Goal: Information Seeking & Learning: Learn about a topic

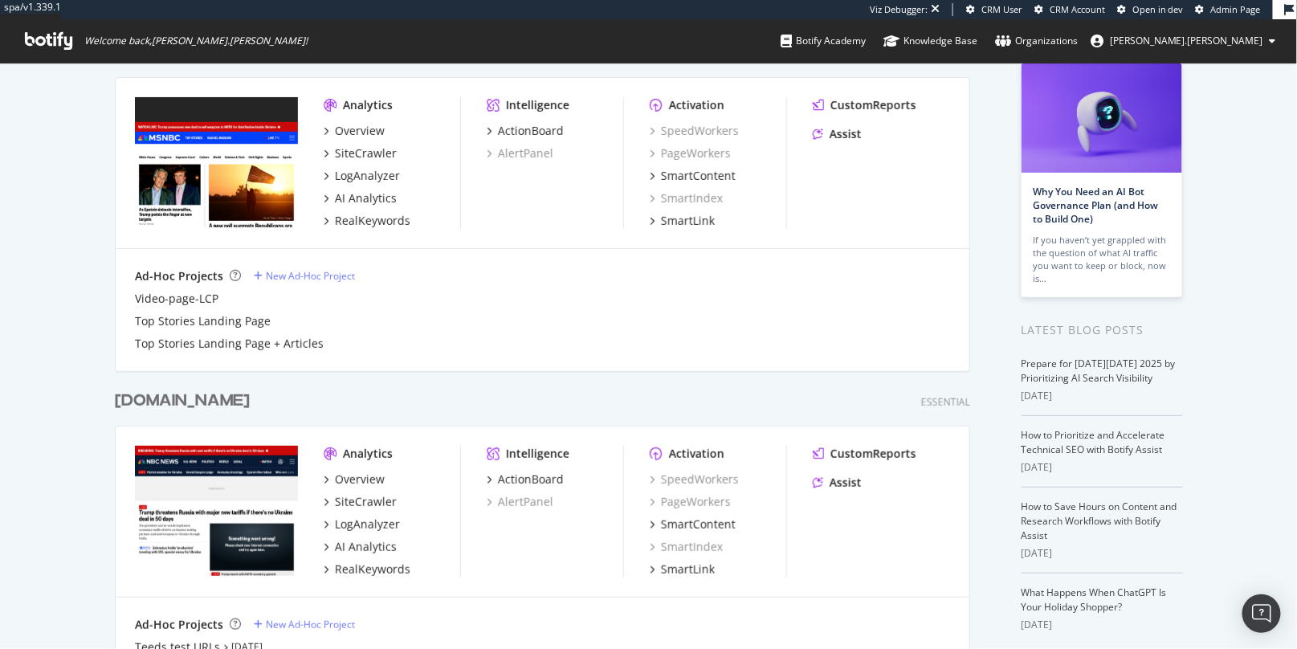
scroll to position [379, 0]
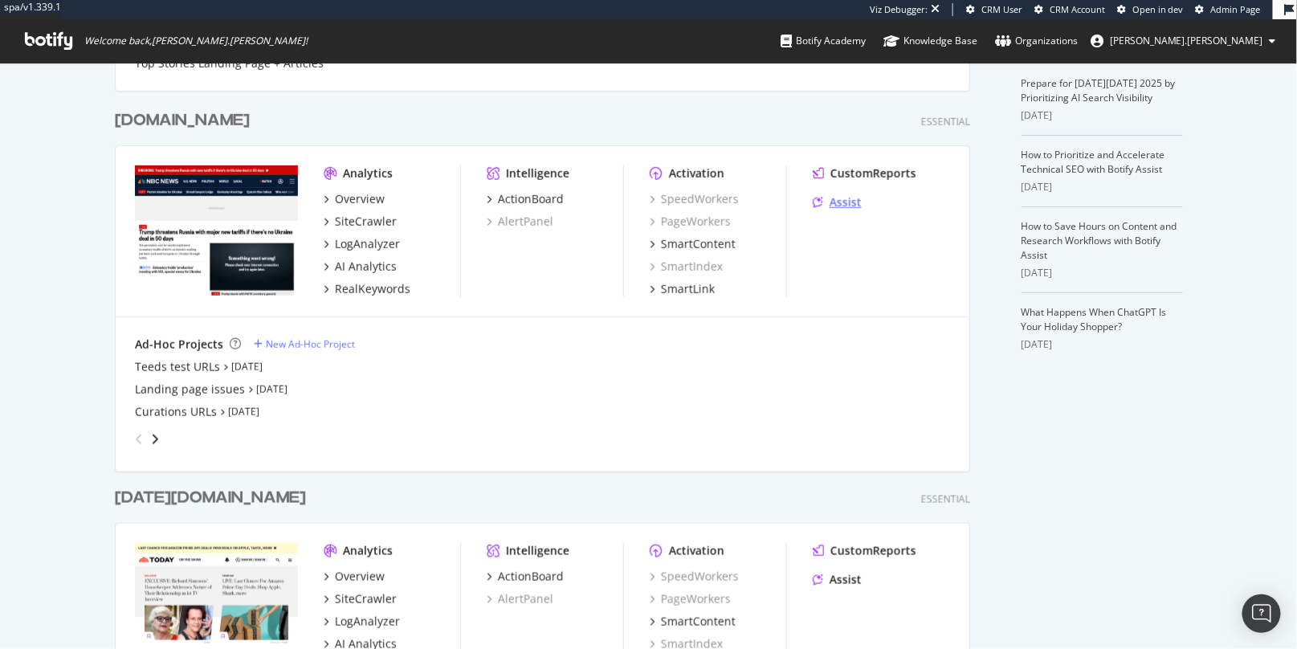
click at [839, 202] on div "Assist" at bounding box center [846, 202] width 32 height 16
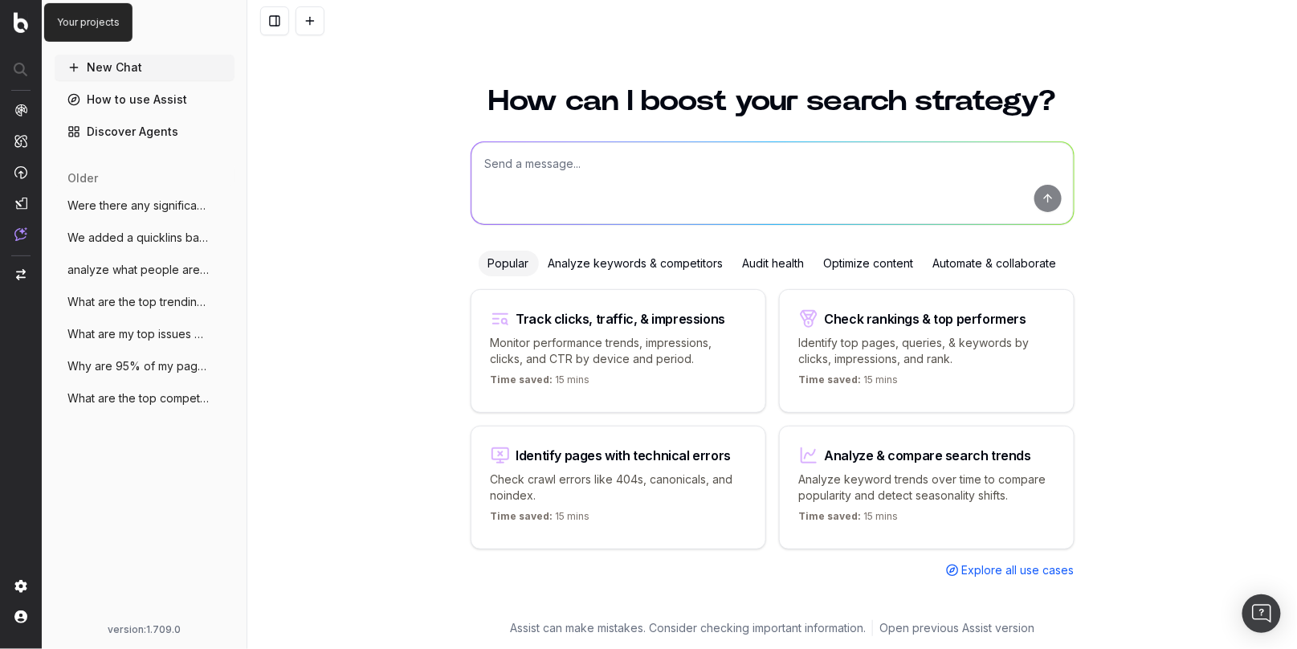
click at [20, 29] on img at bounding box center [21, 22] width 14 height 21
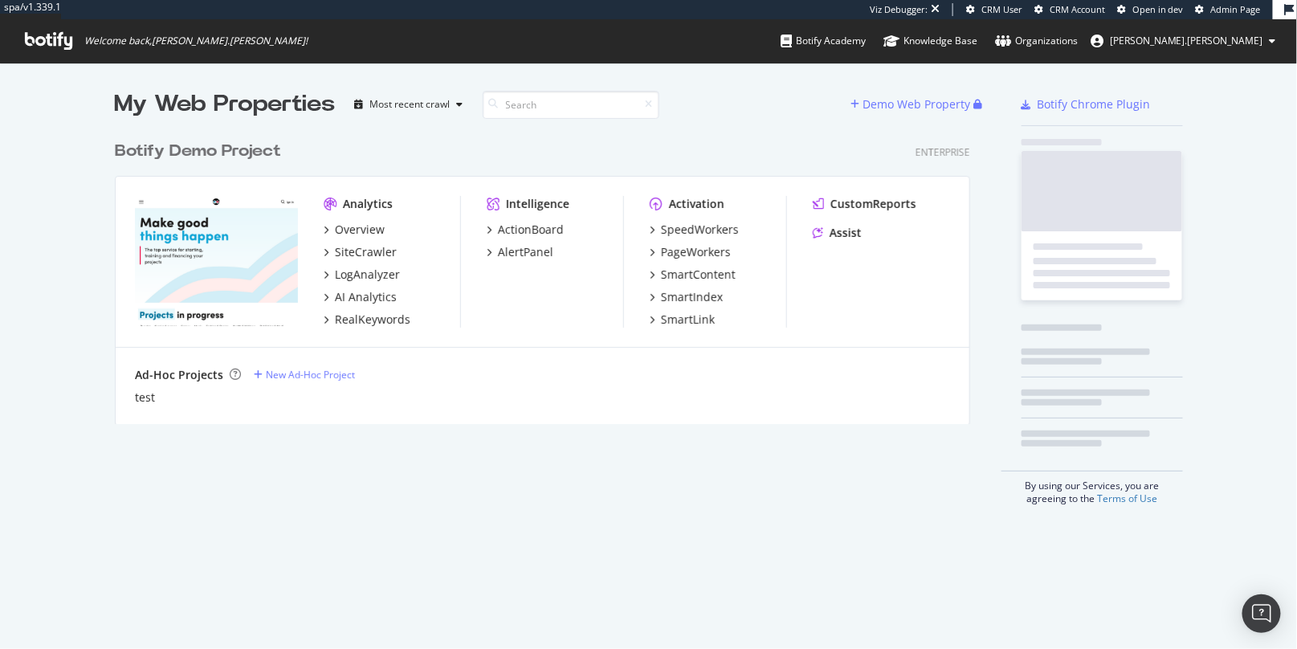
scroll to position [304, 868]
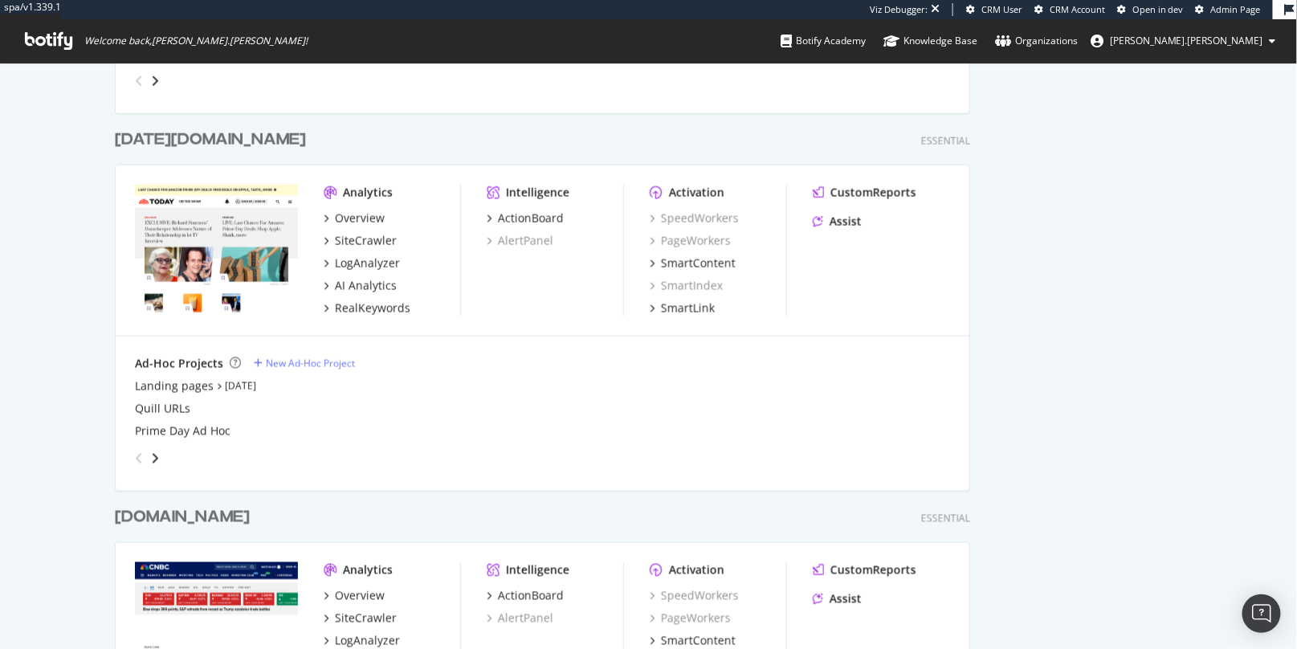
scroll to position [609, 0]
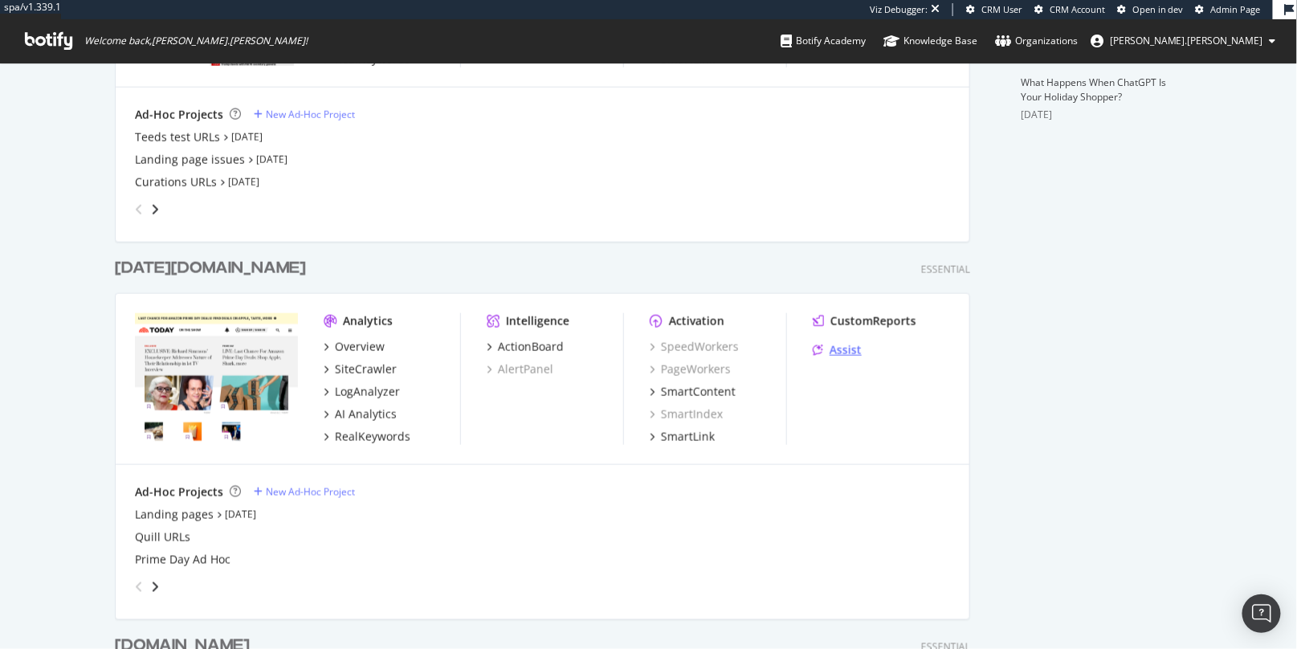
click at [858, 356] on div "Assist" at bounding box center [846, 350] width 32 height 16
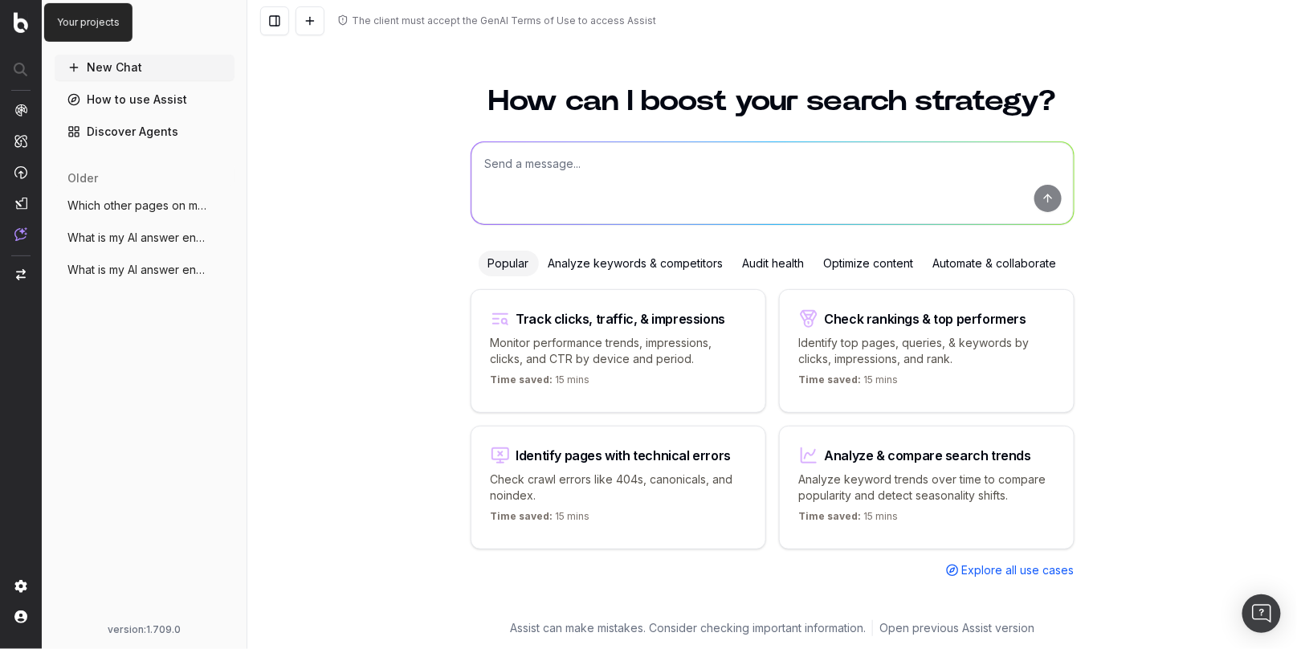
click at [22, 29] on img at bounding box center [21, 22] width 14 height 21
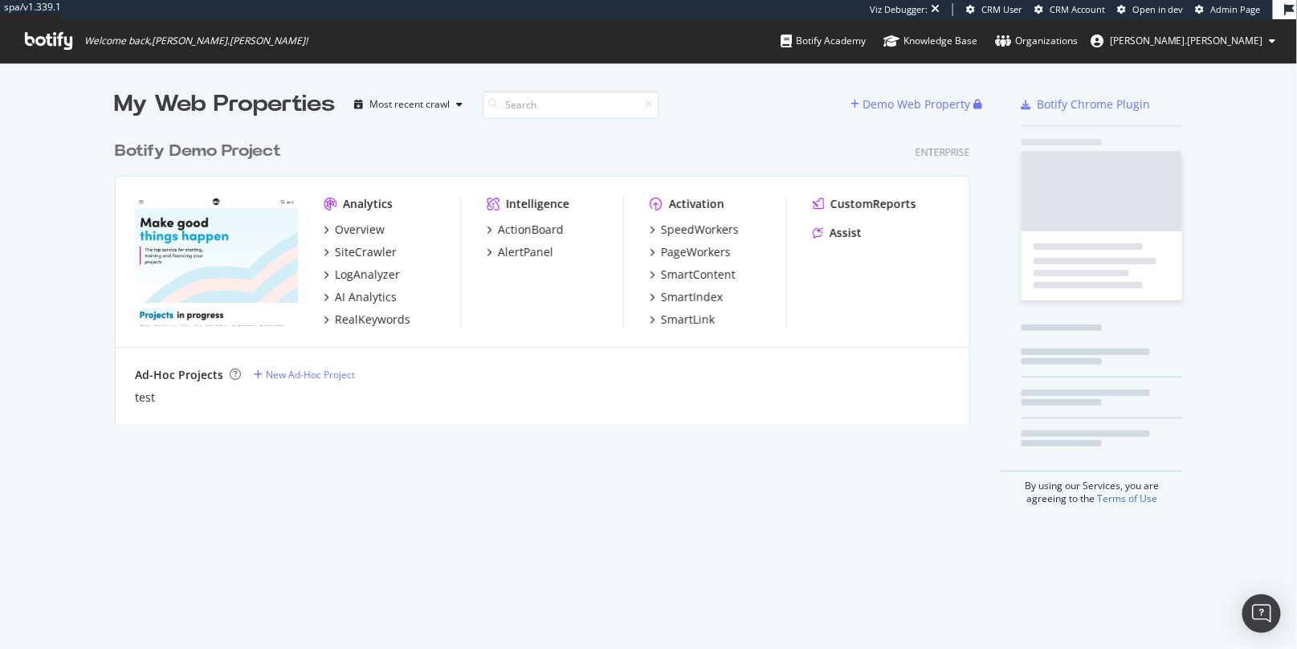
scroll to position [304, 868]
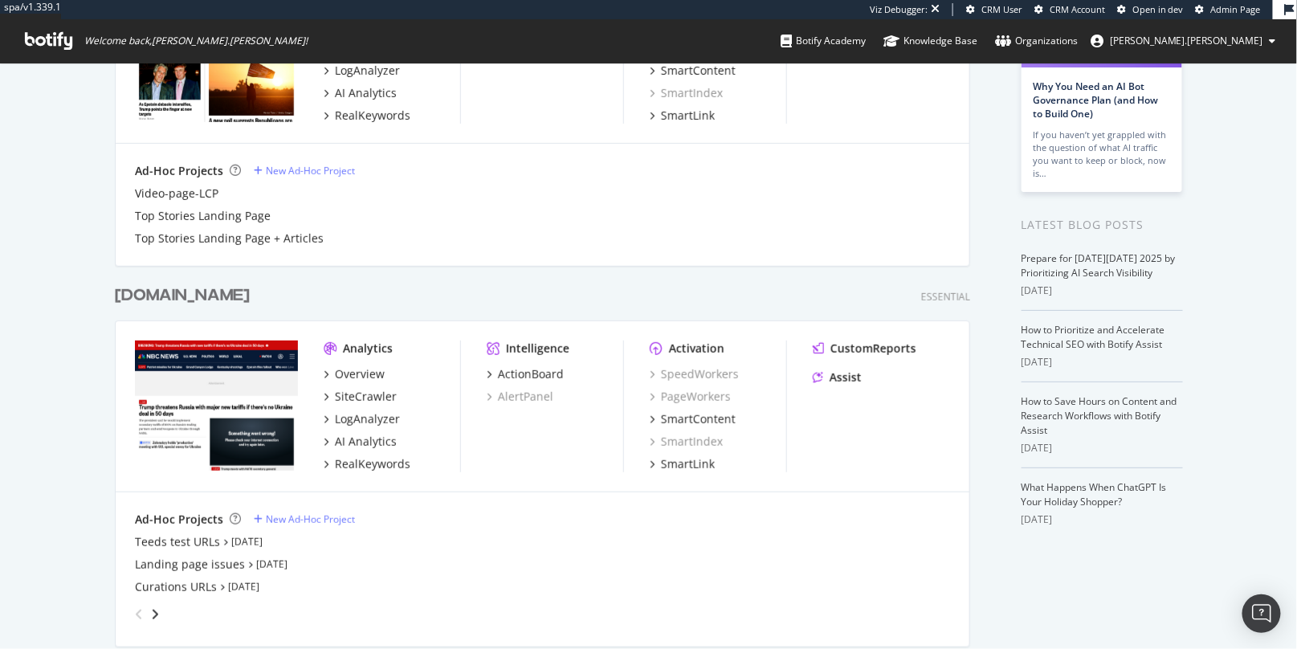
scroll to position [312, 0]
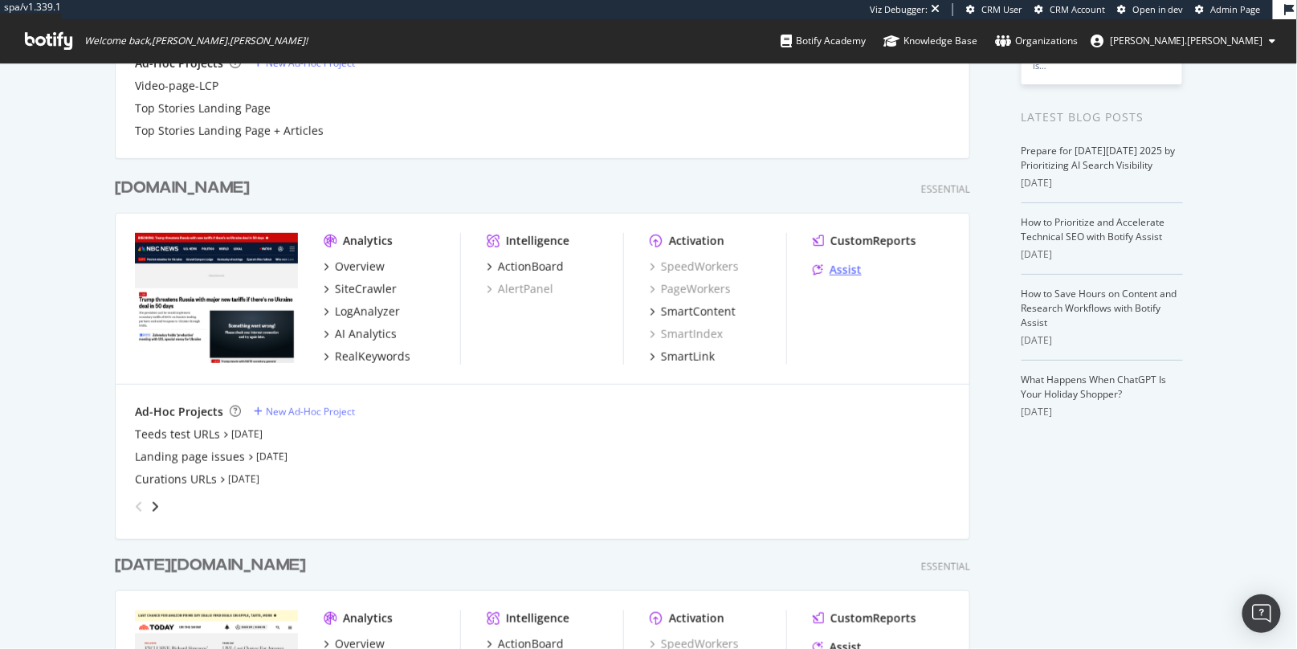
click at [835, 270] on div "Assist" at bounding box center [846, 270] width 32 height 16
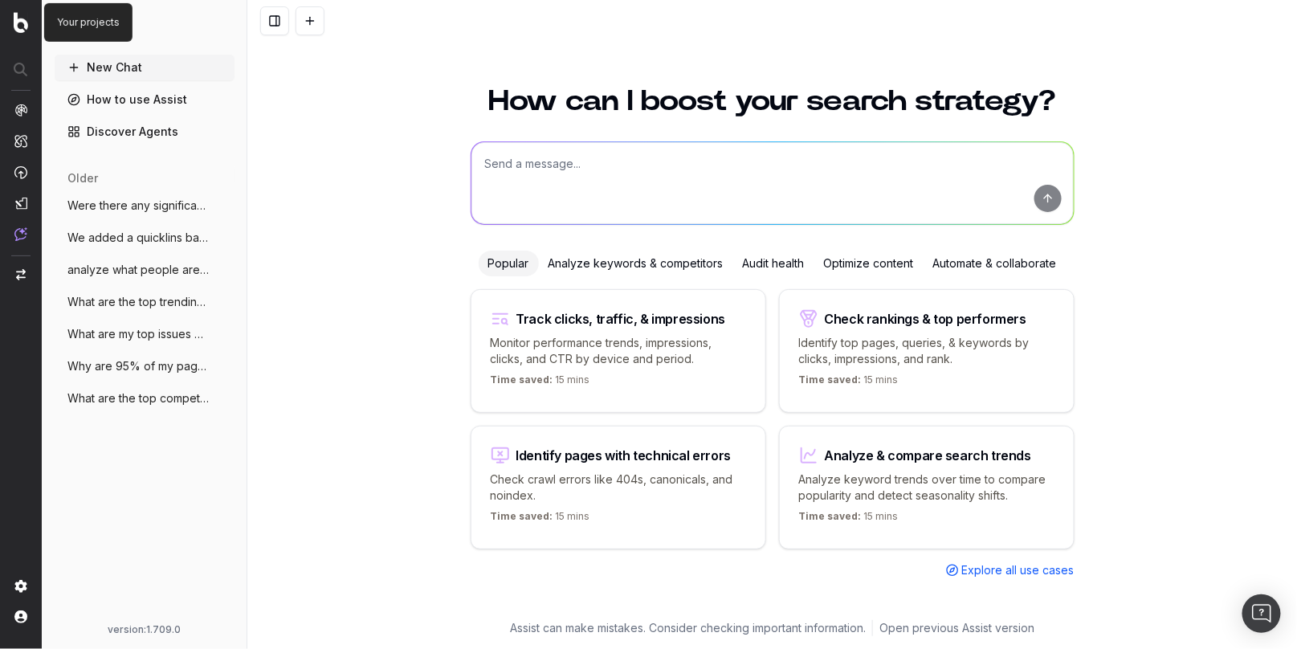
click at [19, 19] on img at bounding box center [21, 22] width 14 height 21
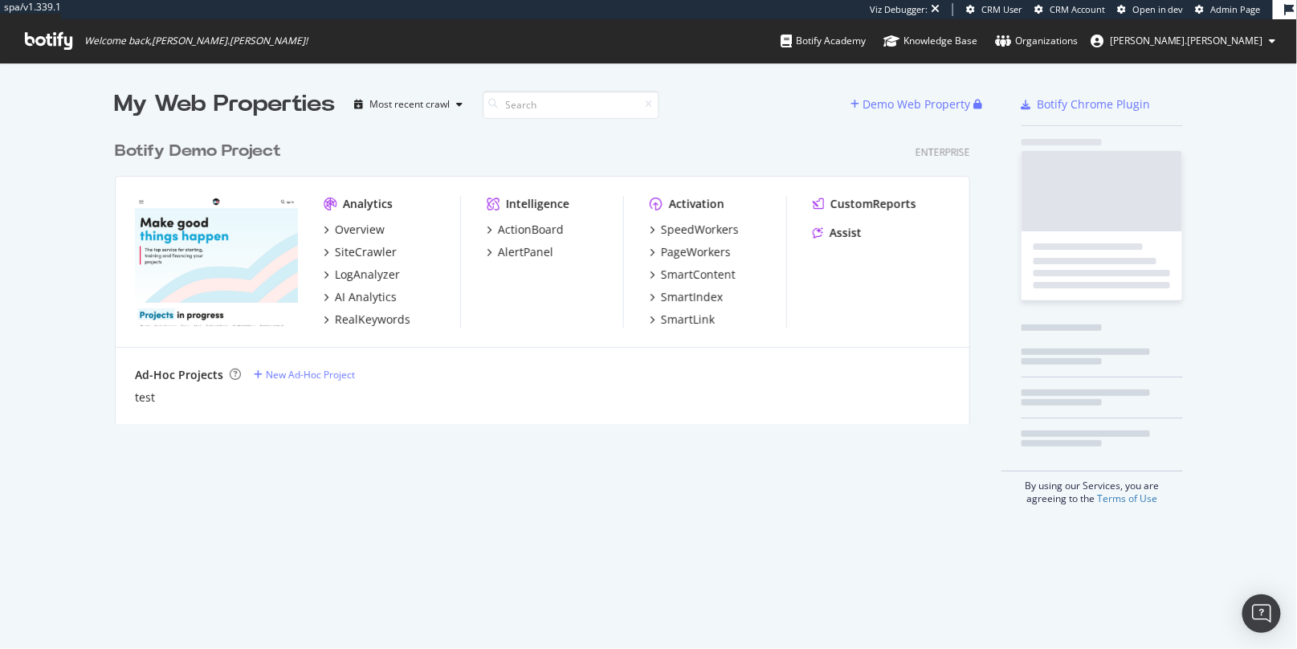
scroll to position [304, 868]
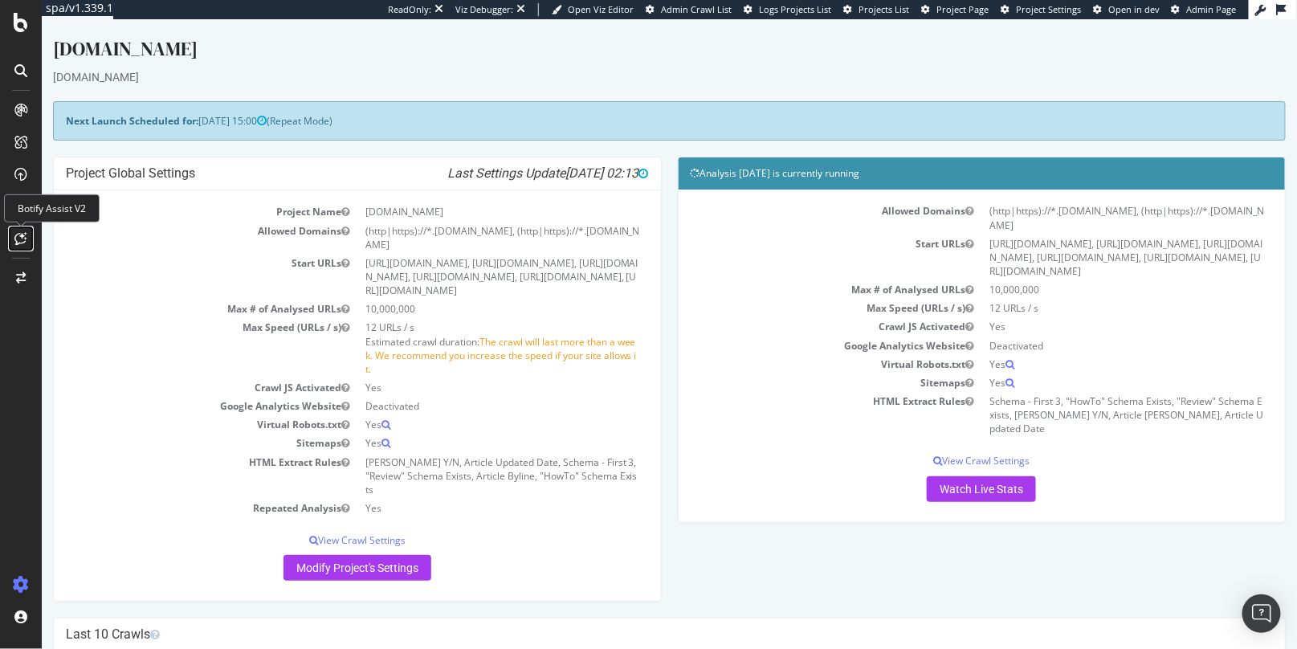
click at [21, 235] on icon at bounding box center [21, 238] width 12 height 13
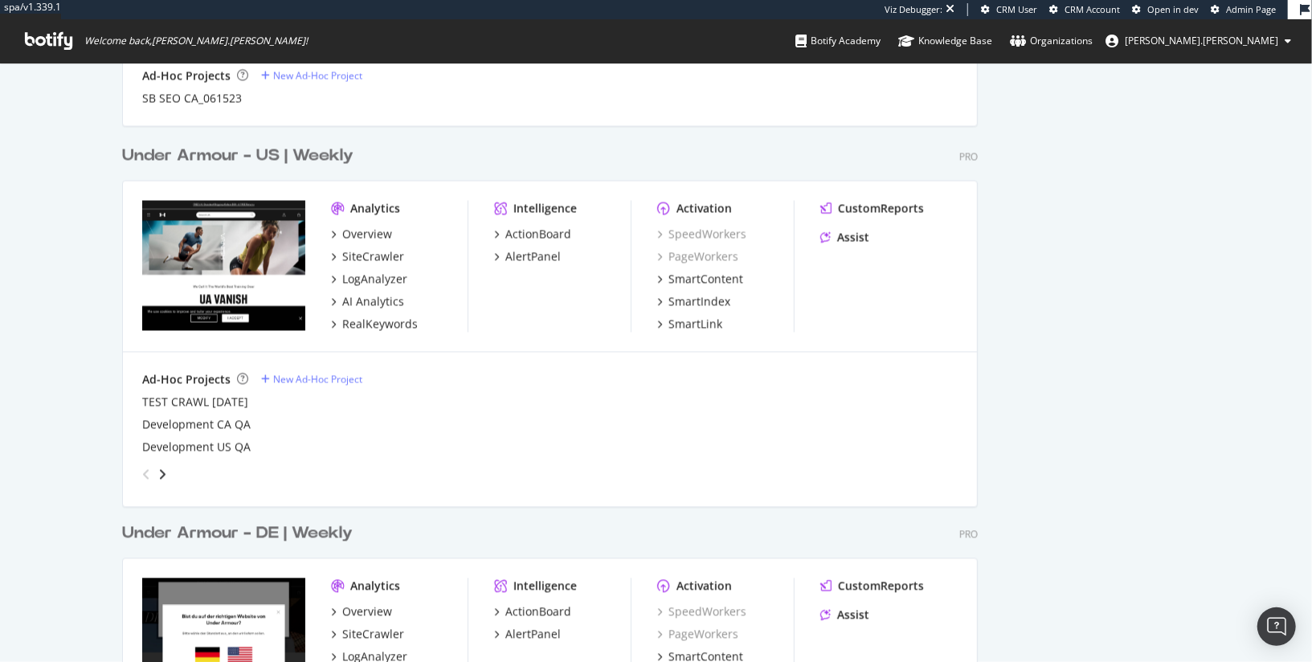
scroll to position [1958, 0]
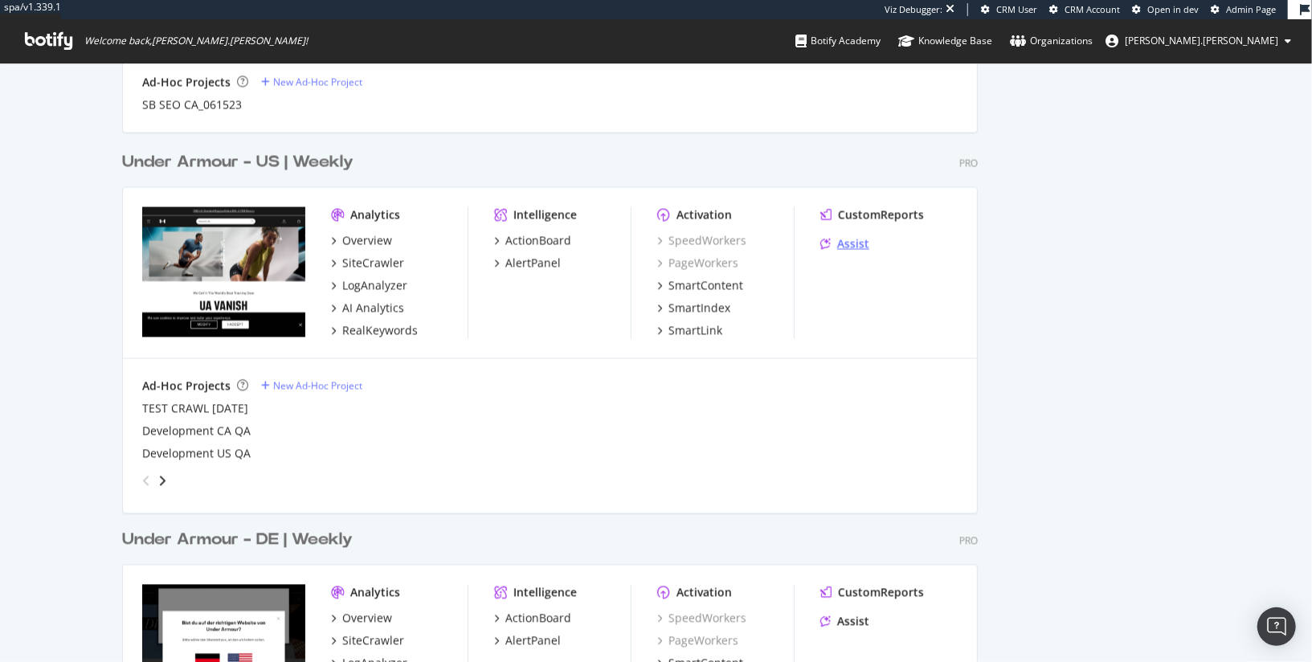
click at [841, 243] on div "Assist" at bounding box center [853, 244] width 32 height 16
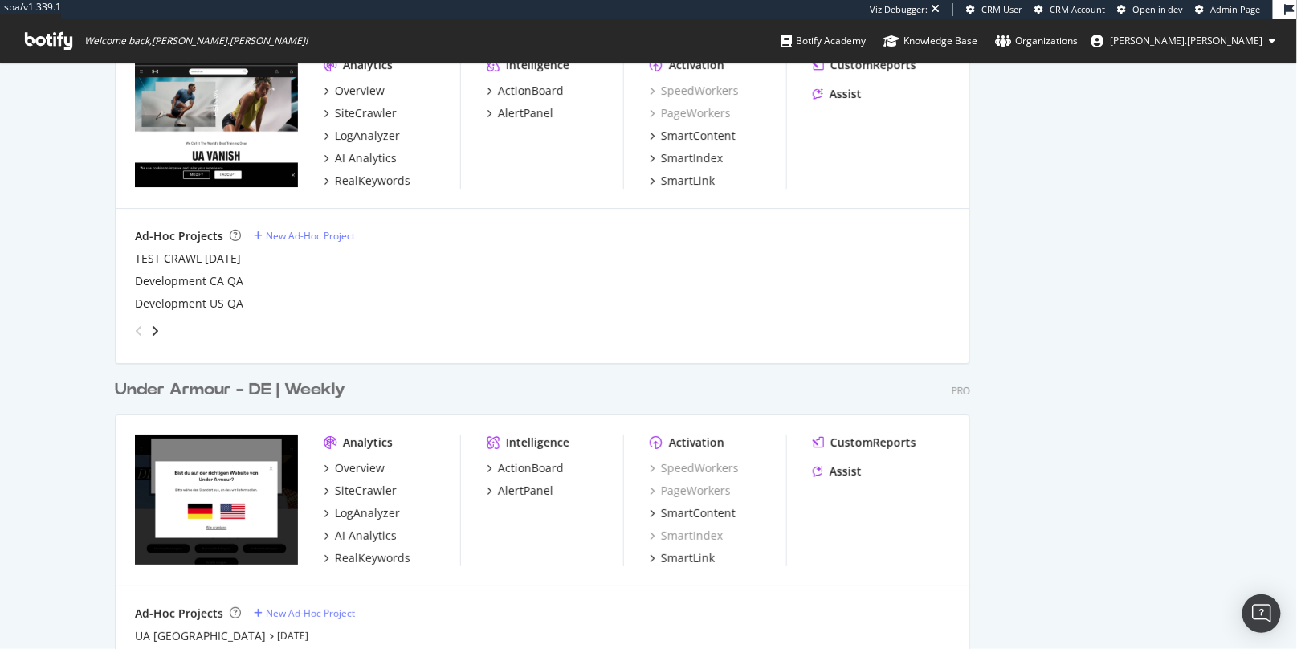
scroll to position [1961, 0]
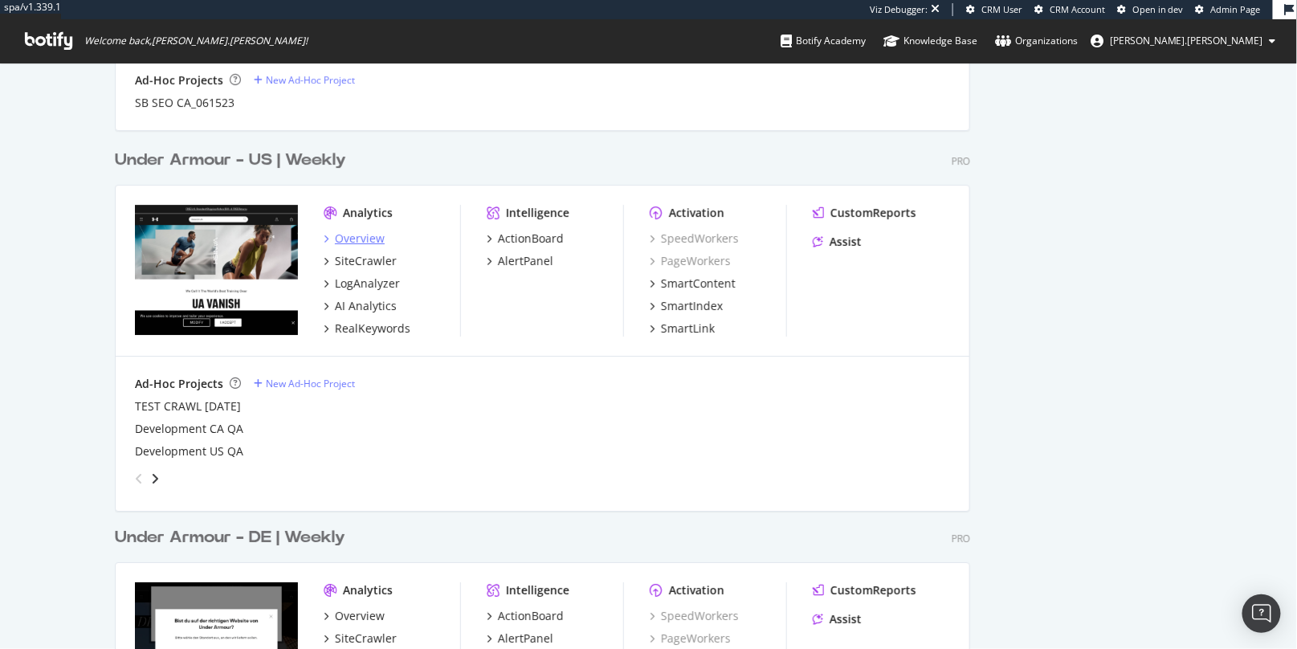
click at [357, 237] on div "Overview" at bounding box center [360, 239] width 50 height 16
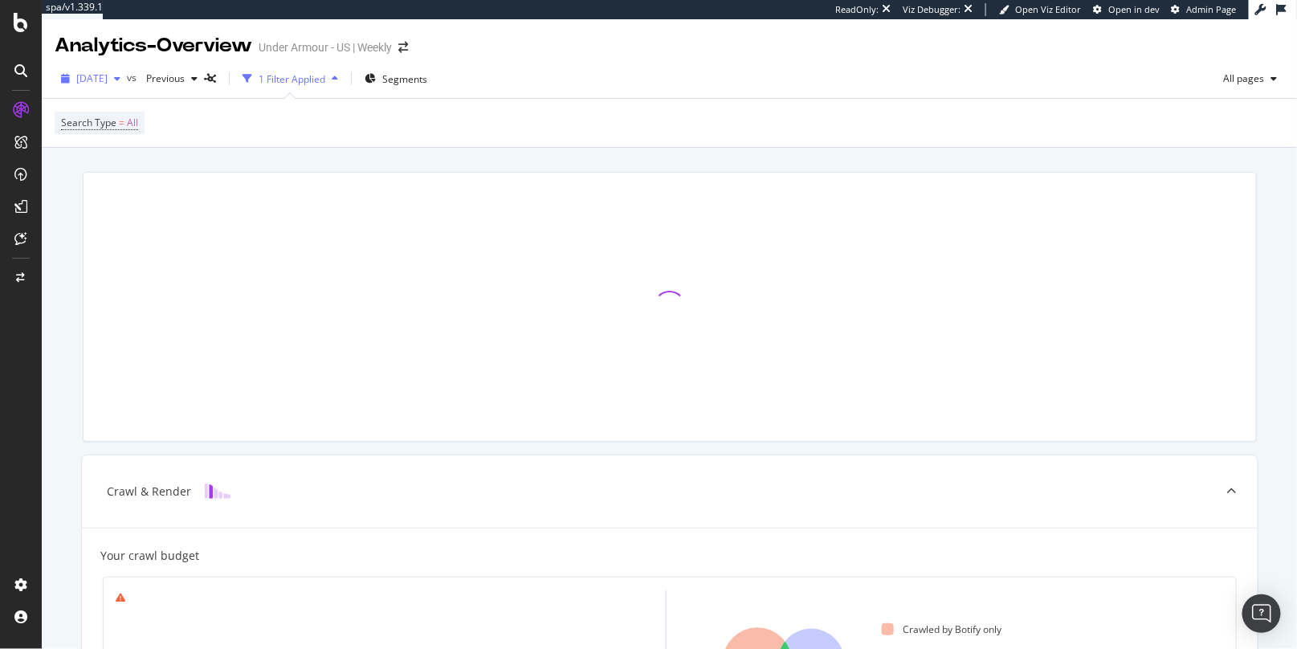
click at [127, 82] on div "button" at bounding box center [117, 79] width 19 height 10
